Goal: Information Seeking & Learning: Find specific fact

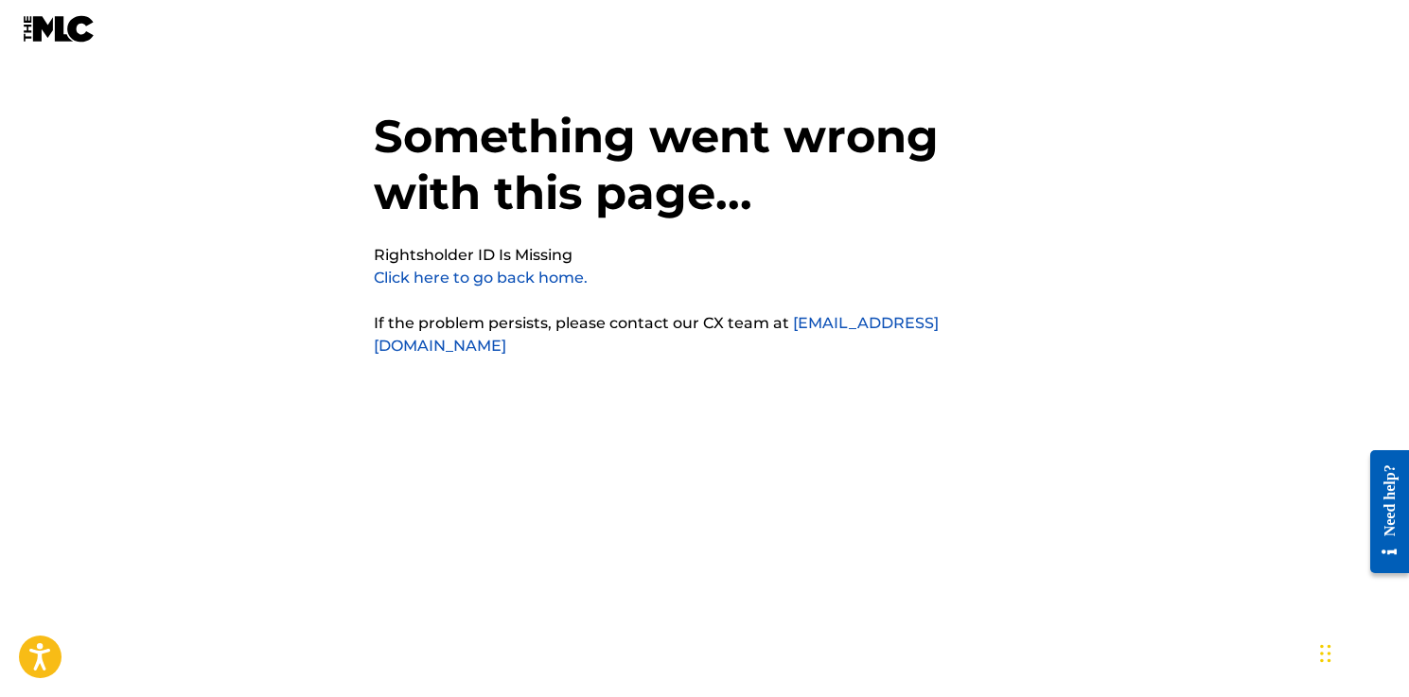
click at [471, 275] on link "Click here to go back home." at bounding box center [481, 278] width 214 height 18
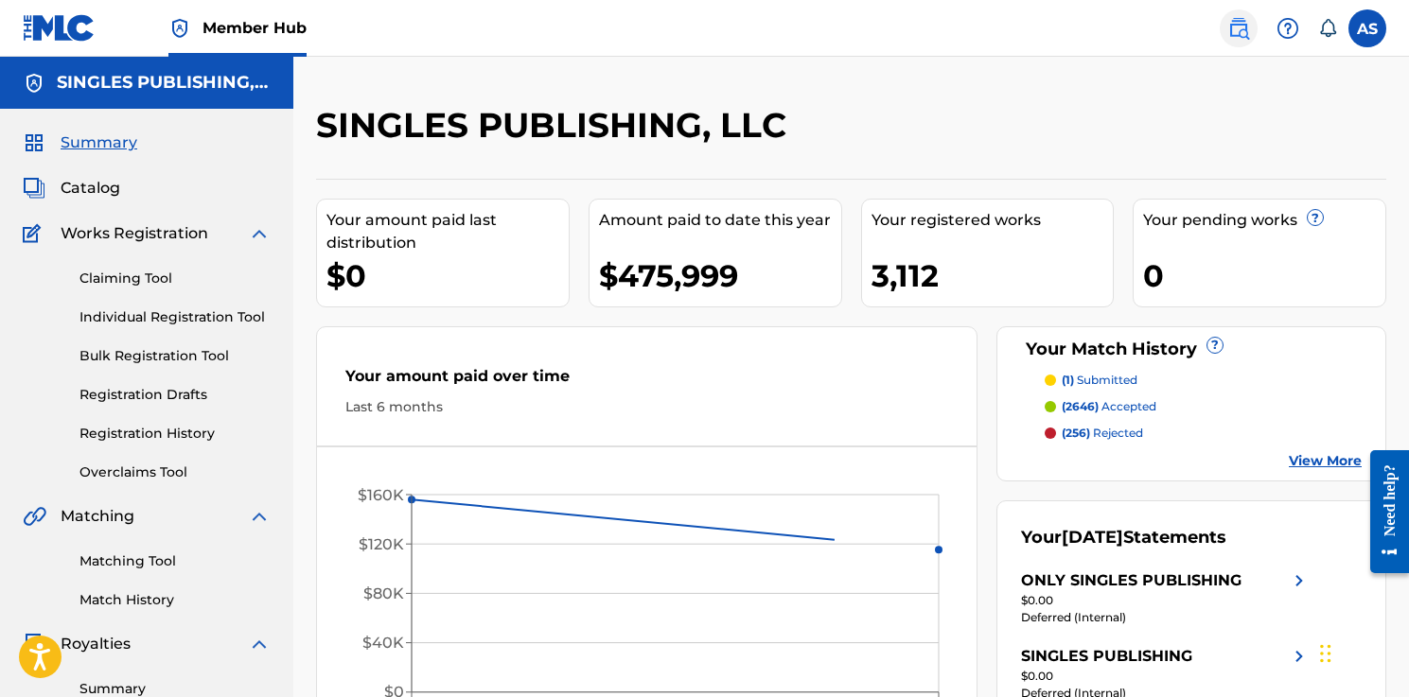
click at [1240, 24] on img at bounding box center [1238, 28] width 23 height 23
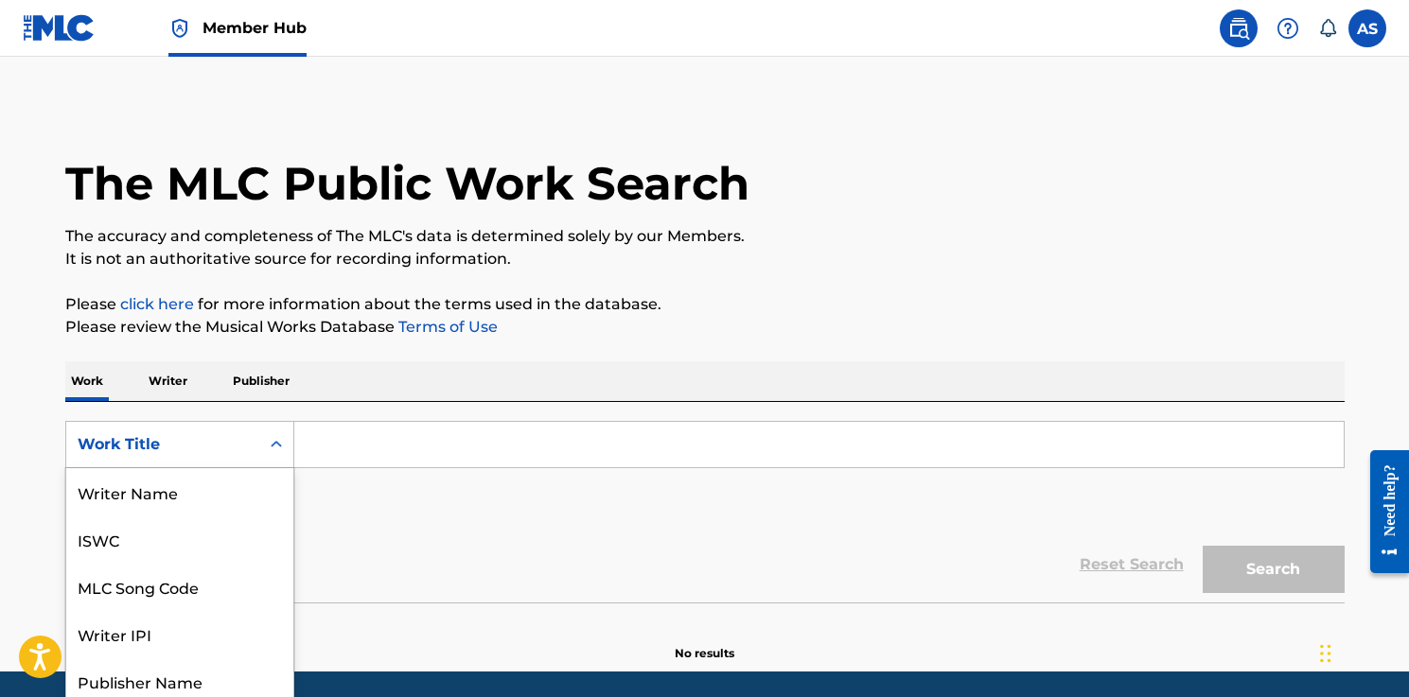
scroll to position [54, 0]
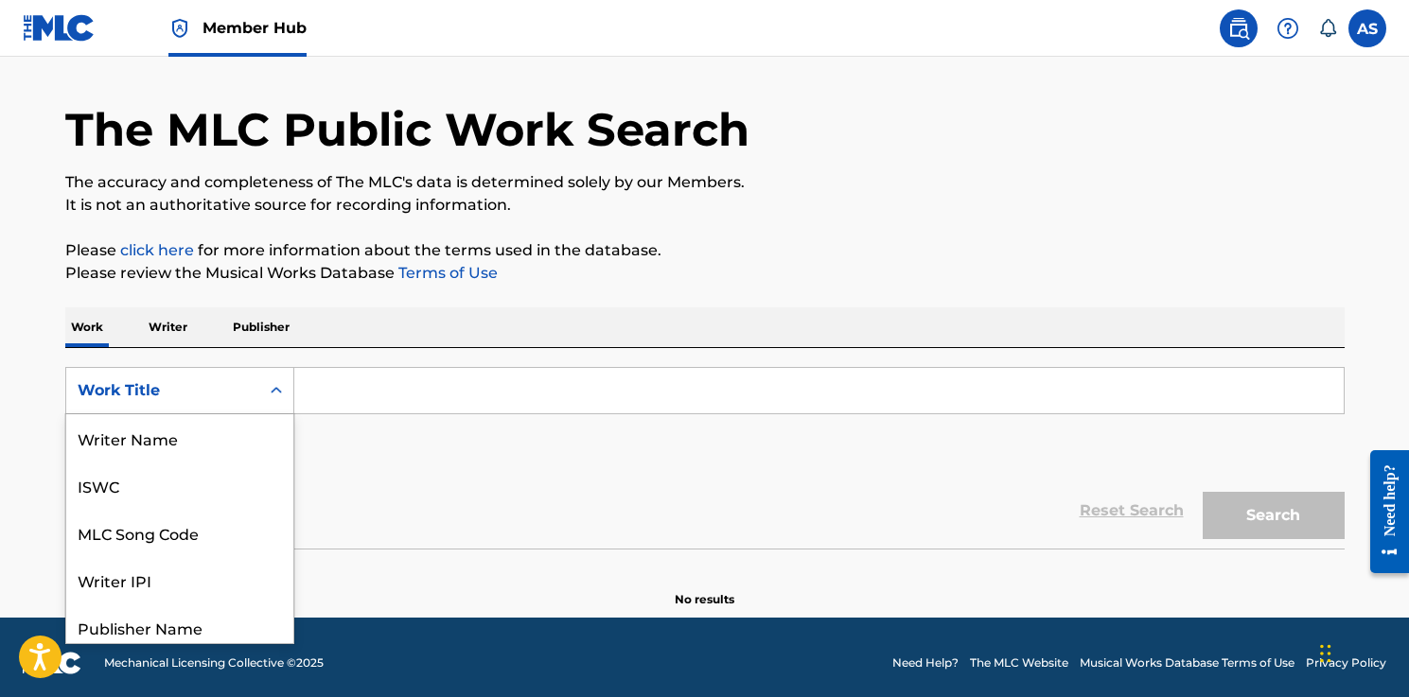
click at [222, 414] on div "Work Title selected, 8 of 8. 8 results available. Use Up and Down to choose opt…" at bounding box center [179, 390] width 229 height 47
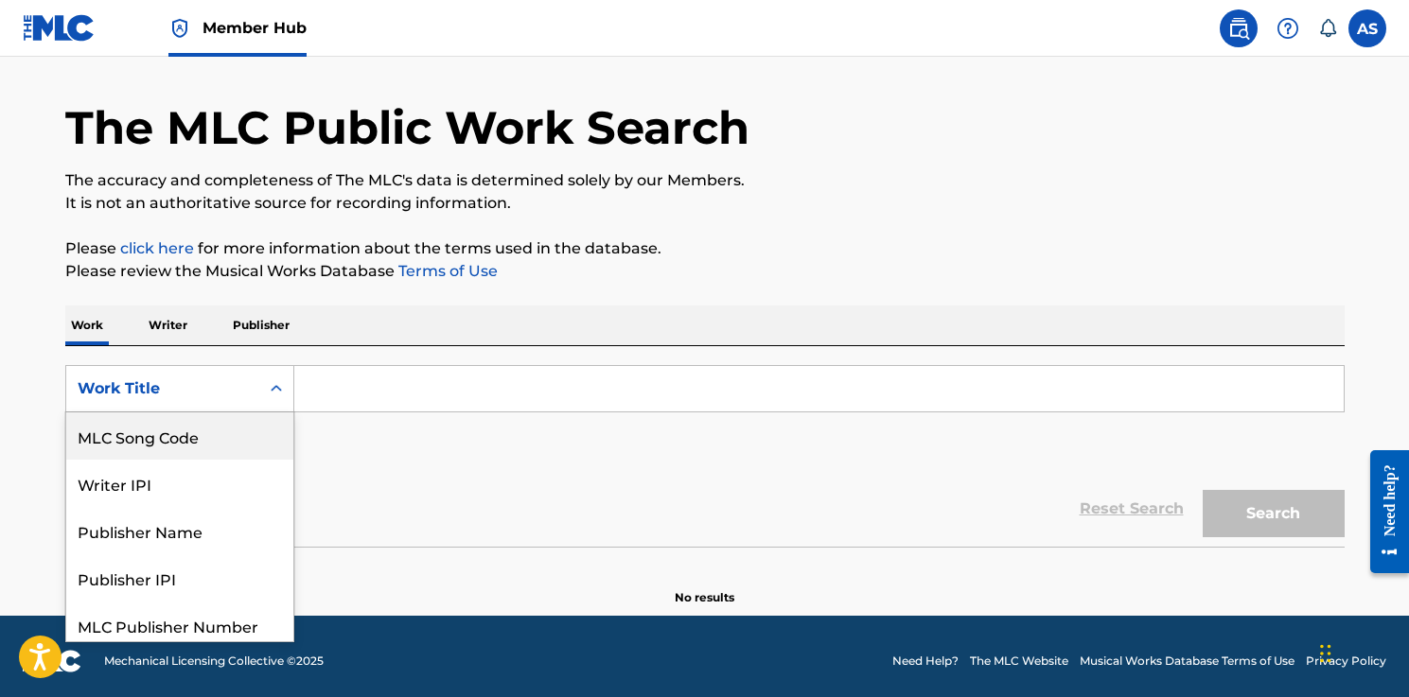
click at [181, 446] on div "MLC Song Code" at bounding box center [179, 435] width 227 height 47
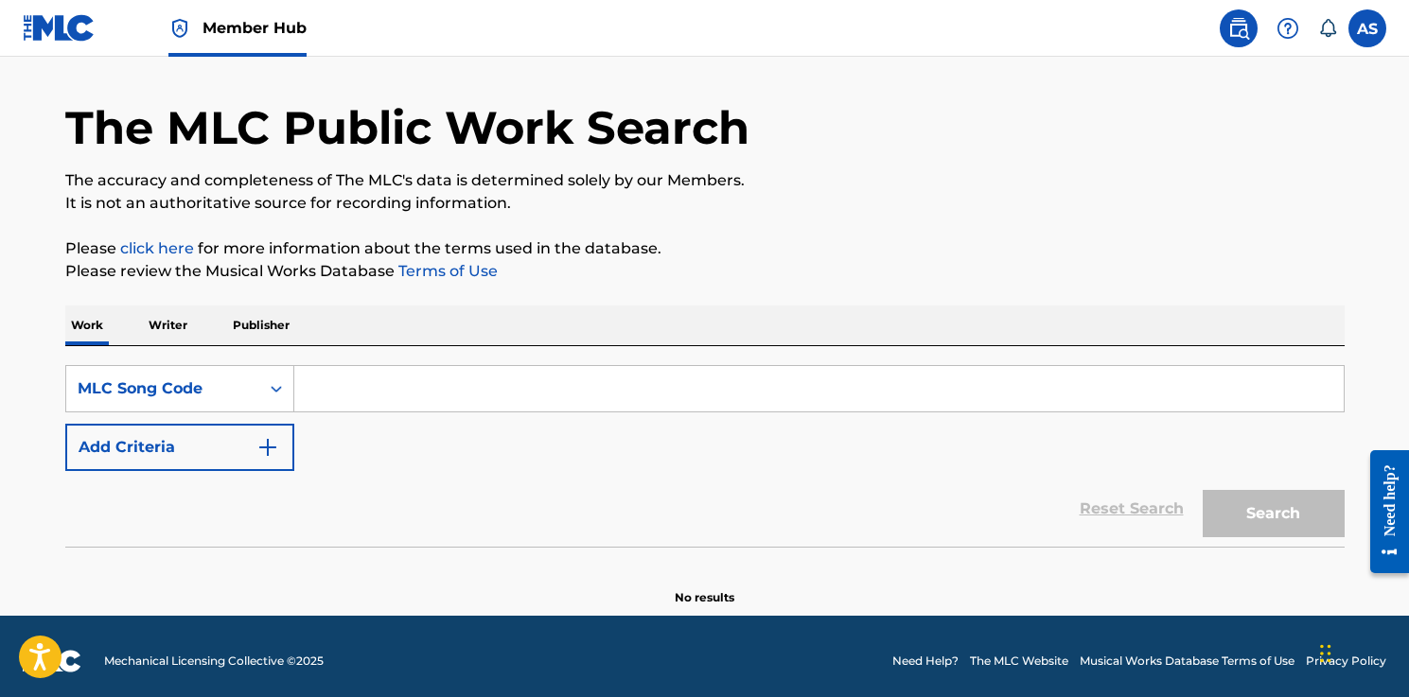
click at [368, 397] on input "Search Form" at bounding box center [818, 388] width 1049 height 45
paste input "CD1GPD"
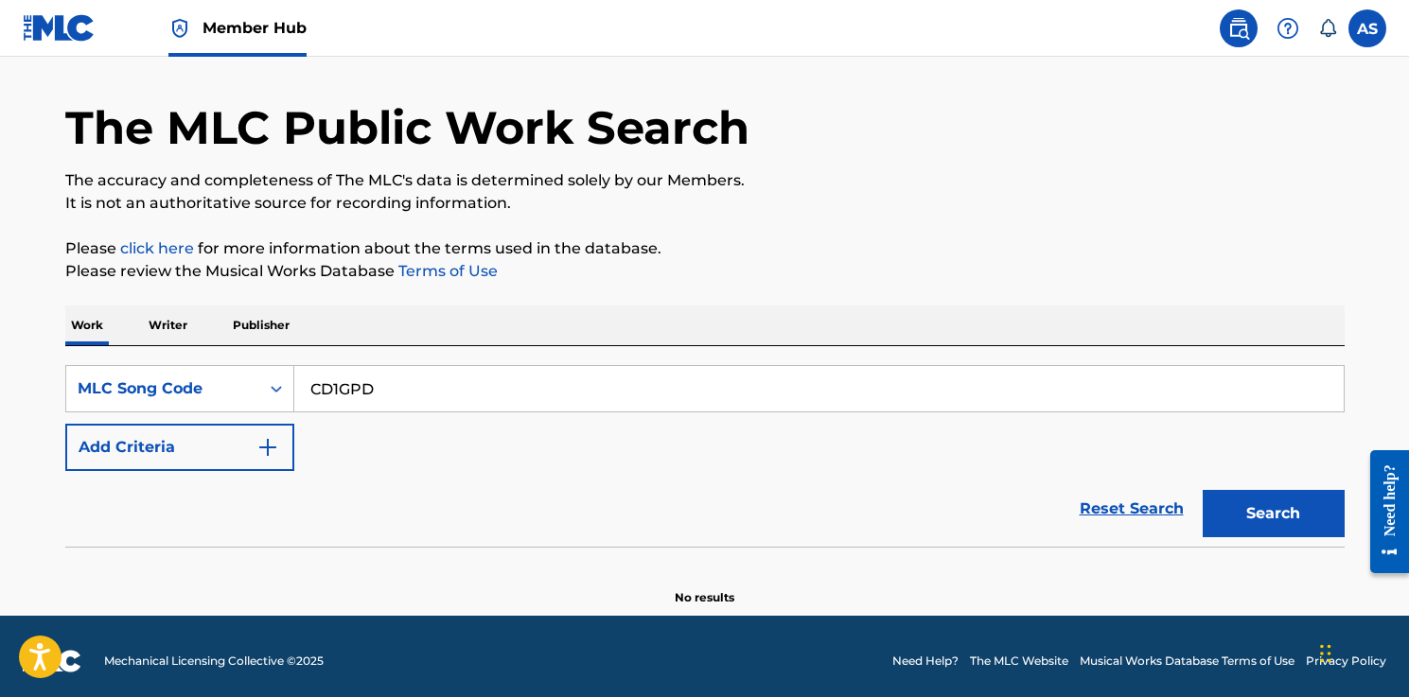
click at [1202, 490] on button "Search" at bounding box center [1273, 513] width 142 height 47
type input "CD1GPD"
click at [1202, 490] on button "Search" at bounding box center [1273, 513] width 142 height 47
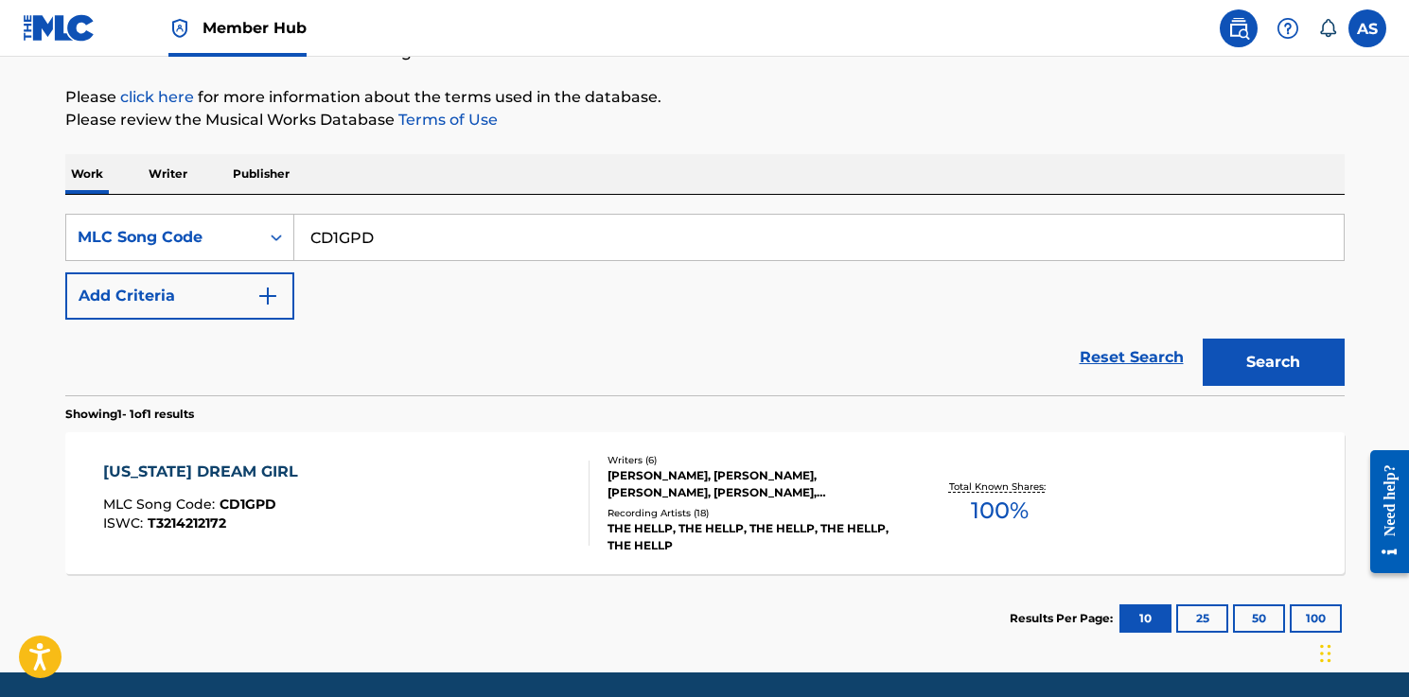
scroll to position [254, 0]
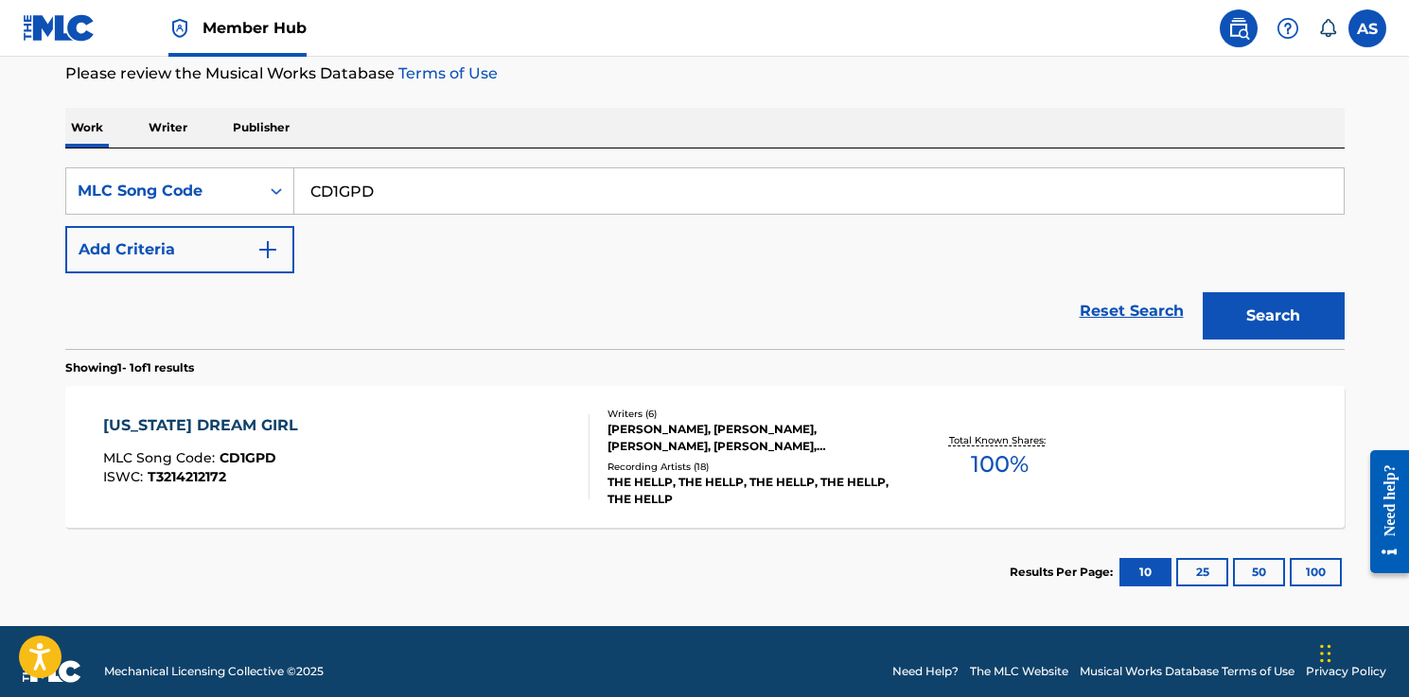
click at [496, 453] on div "CALIFORNIA DREAM GIRL MLC Song Code : CD1GPD ISWC : T3214212172" at bounding box center [346, 456] width 486 height 85
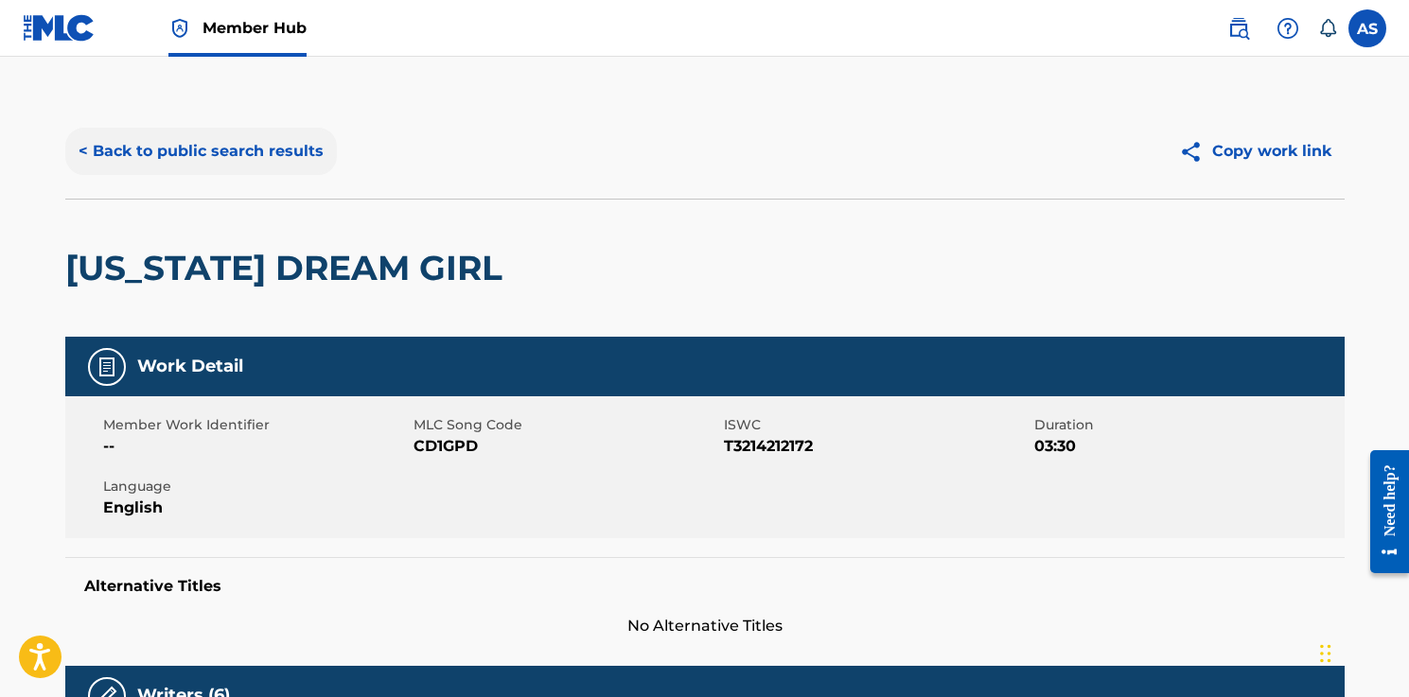
click at [246, 146] on button "< Back to public search results" at bounding box center [201, 151] width 272 height 47
